Goal: Check status: Check status

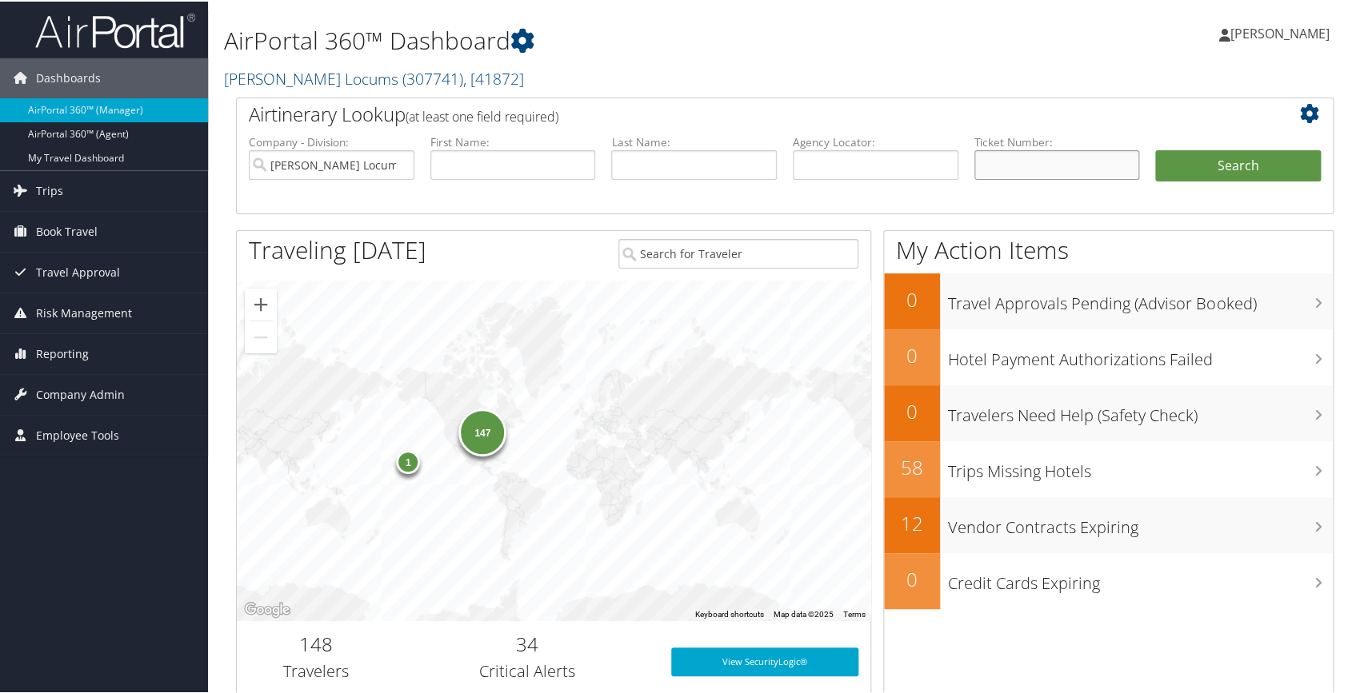
click at [992, 166] on input "text" at bounding box center [1057, 164] width 166 height 30
type input "0068999353130"
click at [1225, 160] on button "Search" at bounding box center [1238, 165] width 166 height 32
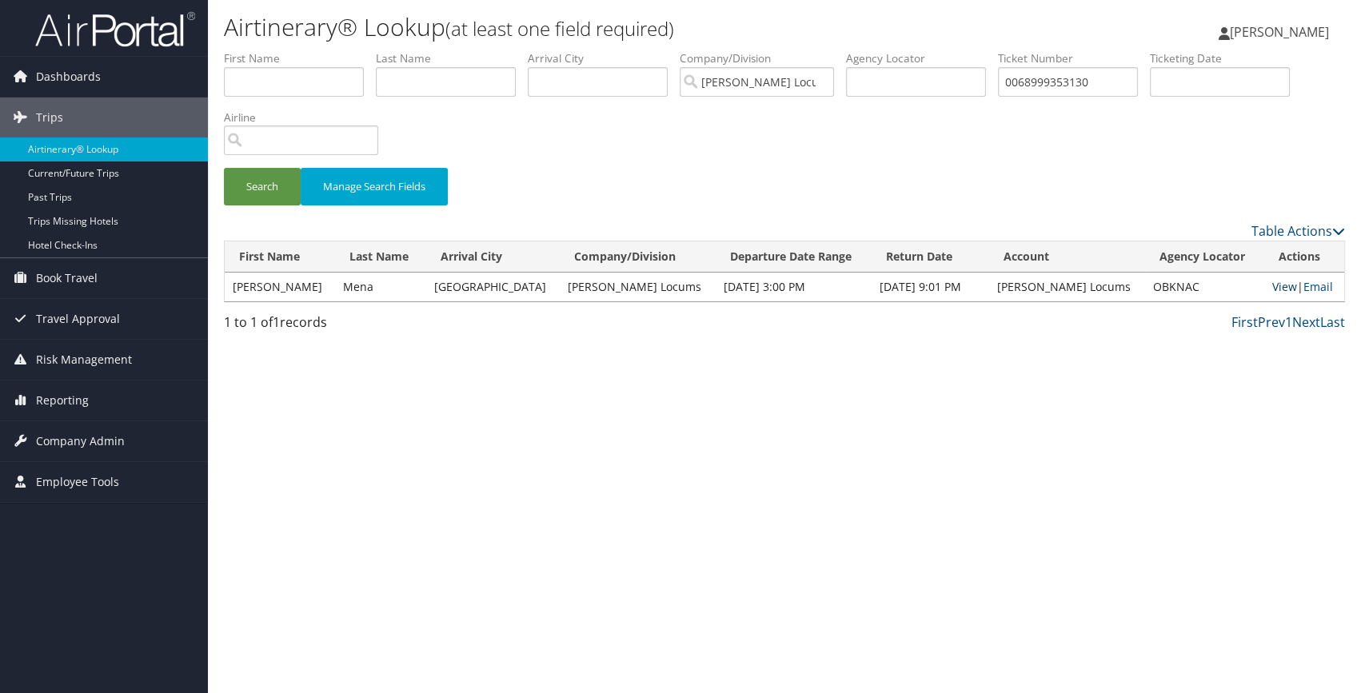
click at [1277, 288] on link "View" at bounding box center [1285, 286] width 25 height 15
